Goal: Answer question/provide support

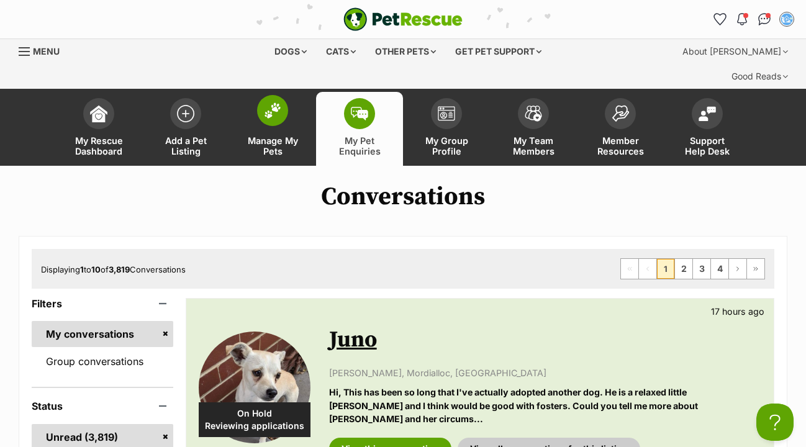
click at [273, 95] on span at bounding box center [272, 110] width 31 height 31
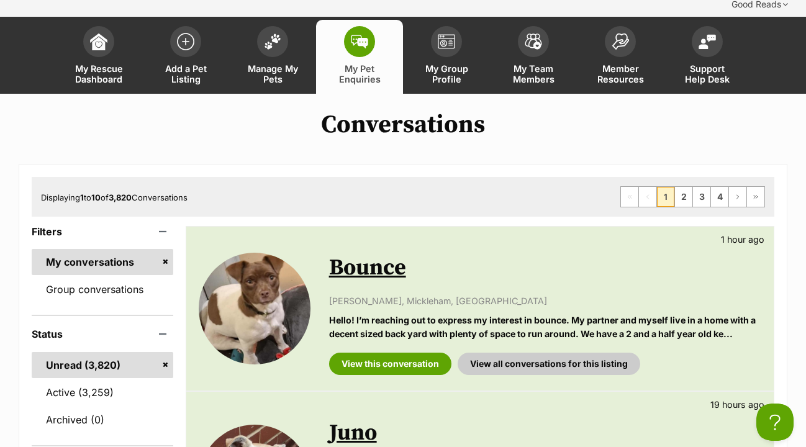
scroll to position [47, 0]
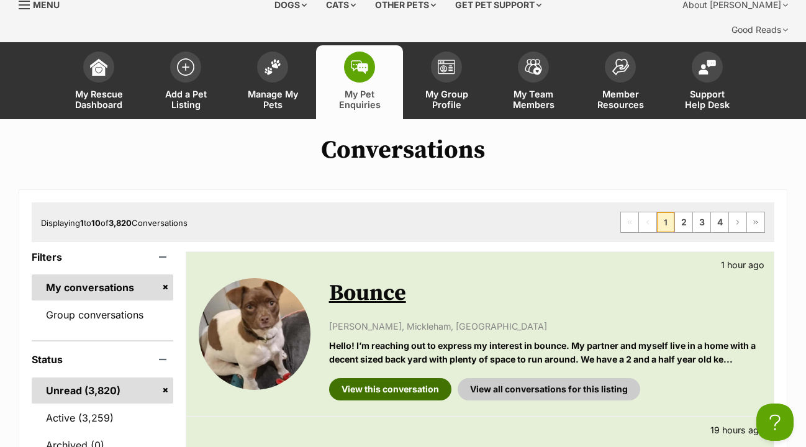
click at [384, 378] on link "View this conversation" at bounding box center [390, 389] width 122 height 22
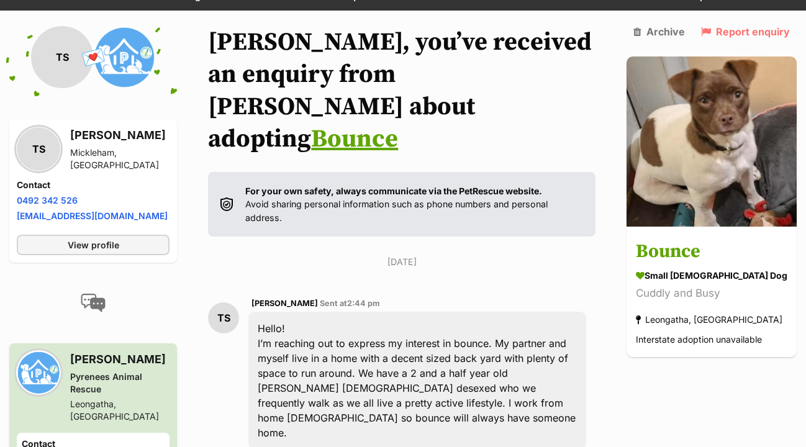
scroll to position [186, 0]
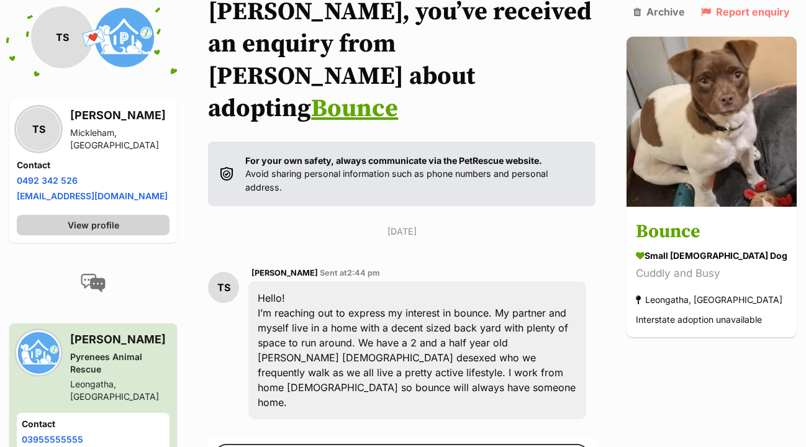
click at [133, 215] on link "View profile" at bounding box center [93, 225] width 153 height 20
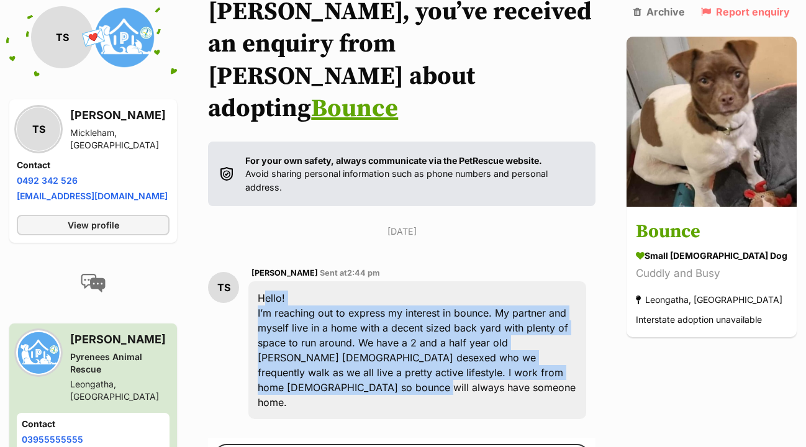
drag, startPoint x: 265, startPoint y: 195, endPoint x: 601, endPoint y: 275, distance: 345.2
click at [586, 281] on div "Hello! I’m reaching out to express my interest in bounce. My partner and myself…" at bounding box center [417, 350] width 338 height 138
copy div "Hello! I’m reaching out to express my interest in bounce. My partner and myself…"
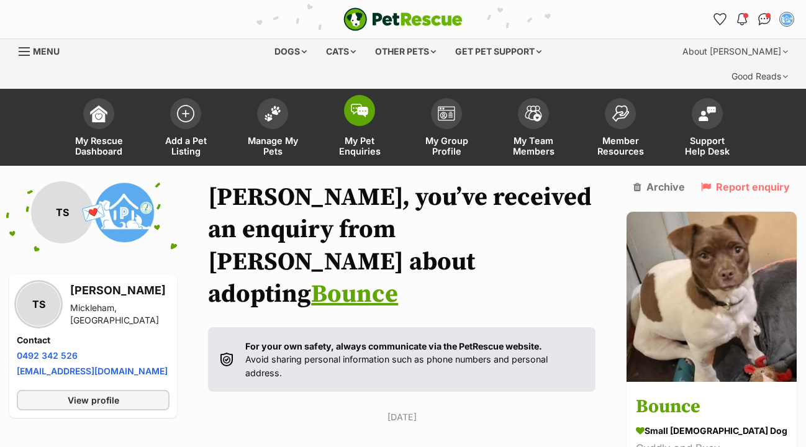
scroll to position [0, 0]
click at [279, 97] on span at bounding box center [272, 110] width 31 height 31
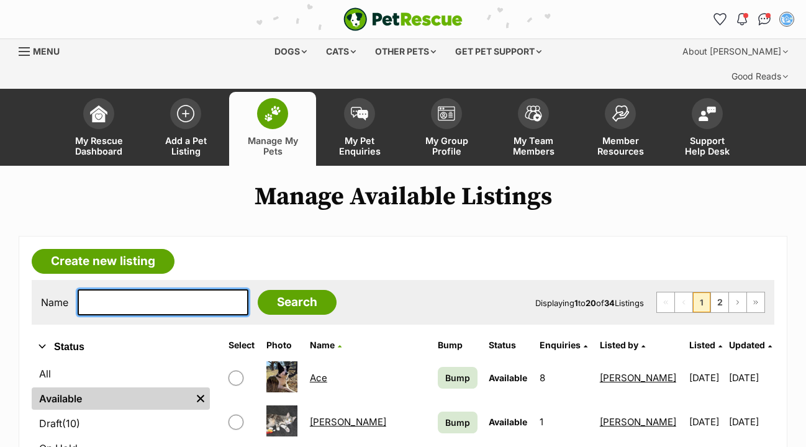
click at [122, 289] on input "text" at bounding box center [163, 302] width 171 height 26
type input "[PERSON_NAME]"
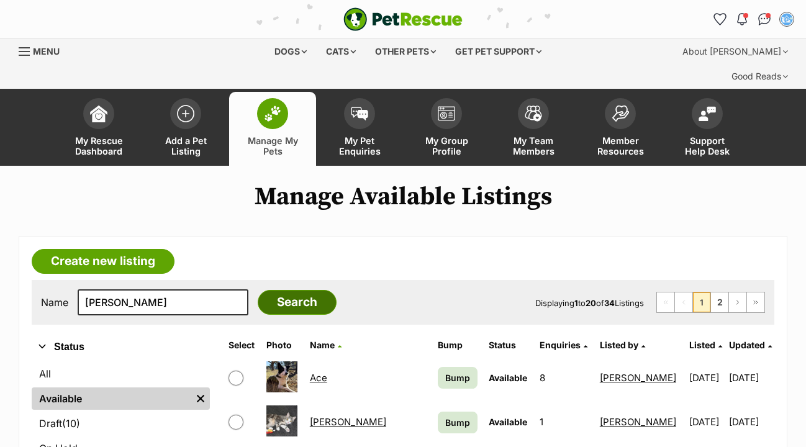
click at [282, 290] on input "Search" at bounding box center [297, 302] width 79 height 25
